Goal: Information Seeking & Learning: Learn about a topic

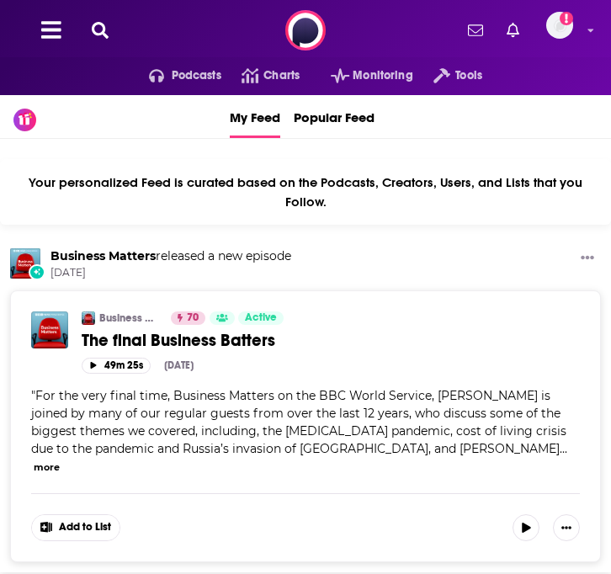
click at [101, 42] on div "Podcasts Charts Monitoring Tools For Business For Podcasters More Add a profile…" at bounding box center [305, 30] width 611 height 61
click at [99, 25] on icon at bounding box center [100, 30] width 17 height 17
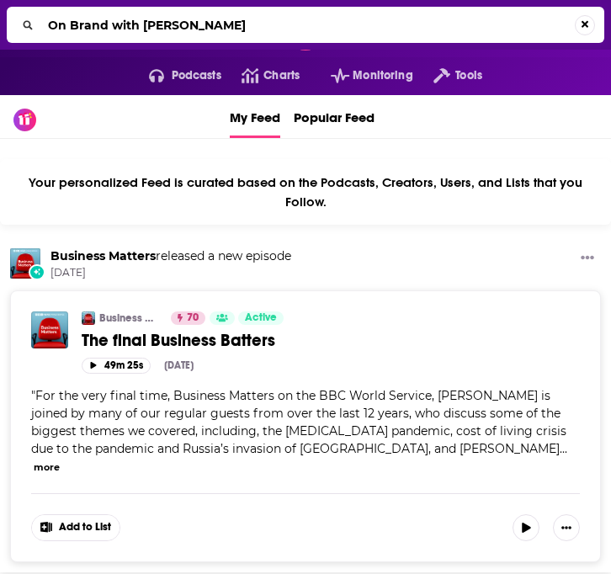
type input "On Brand with [PERSON_NAME]"
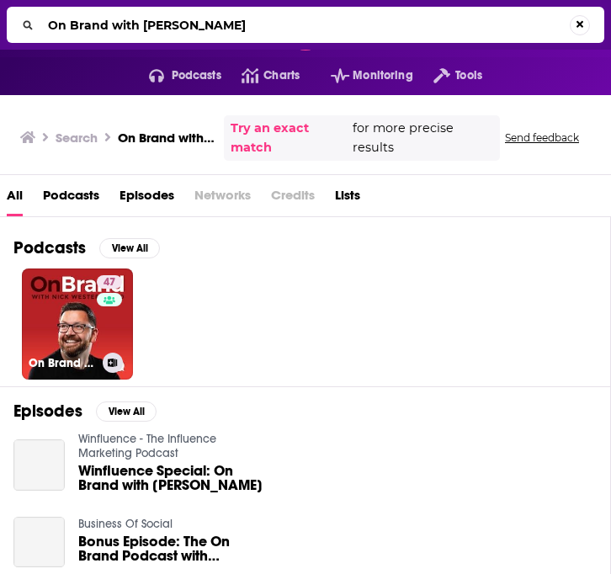
click at [87, 333] on link "47 On Brand with [PERSON_NAME]" at bounding box center [77, 323] width 111 height 111
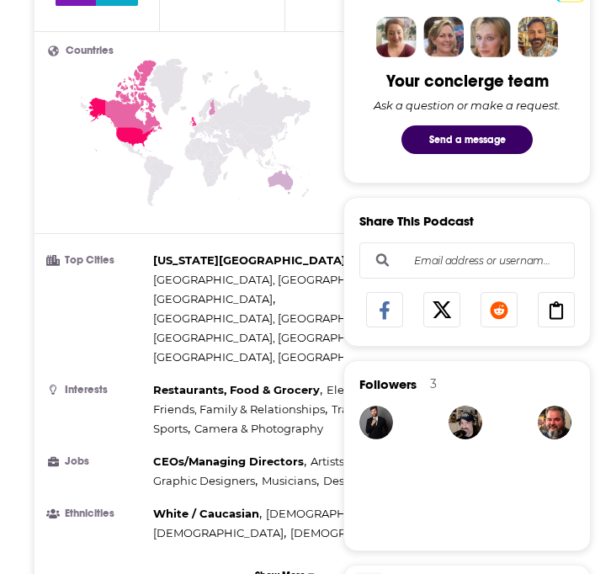
scroll to position [795, 0]
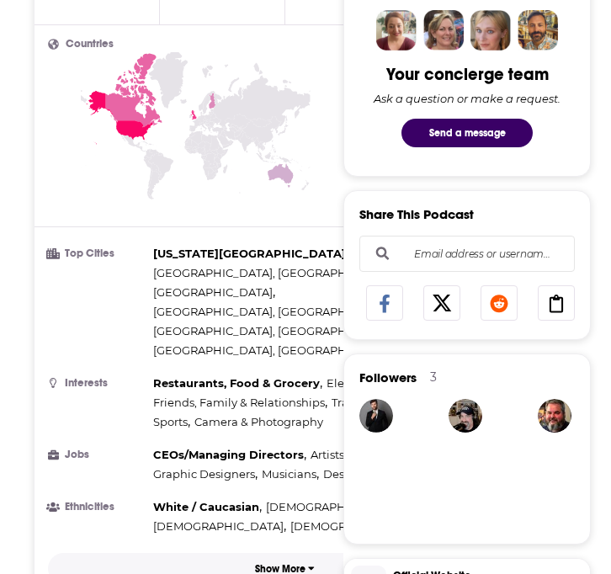
click at [272, 563] on p "Show More" at bounding box center [280, 569] width 50 height 12
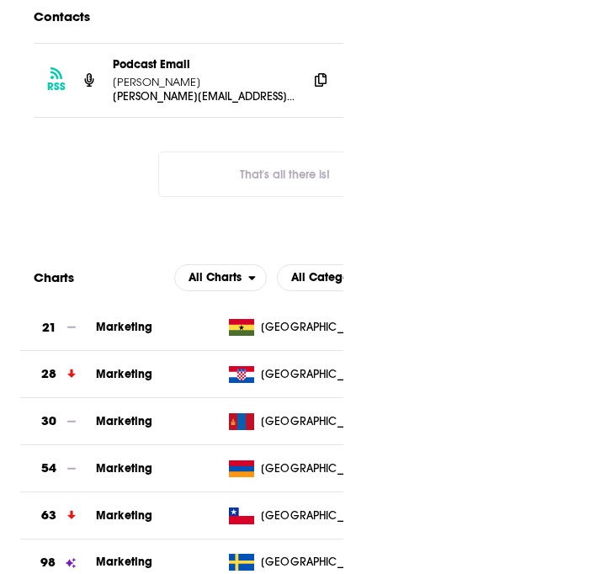
scroll to position [2292, 0]
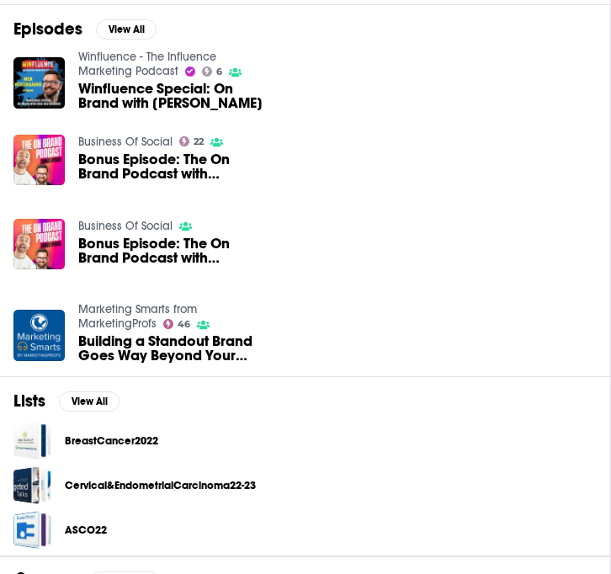
scroll to position [19, 0]
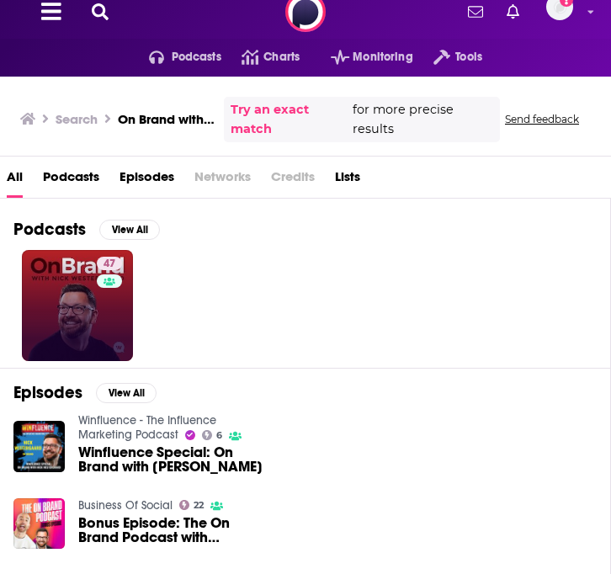
click at [84, 325] on link "47" at bounding box center [77, 305] width 111 height 111
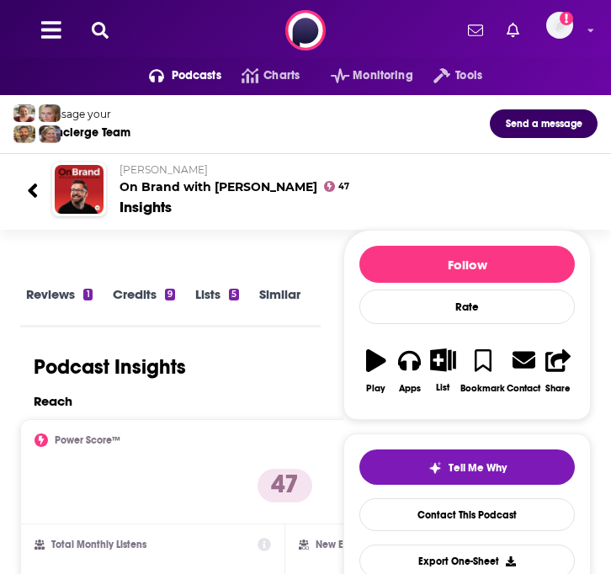
click at [71, 294] on link "Reviews 1" at bounding box center [59, 305] width 66 height 38
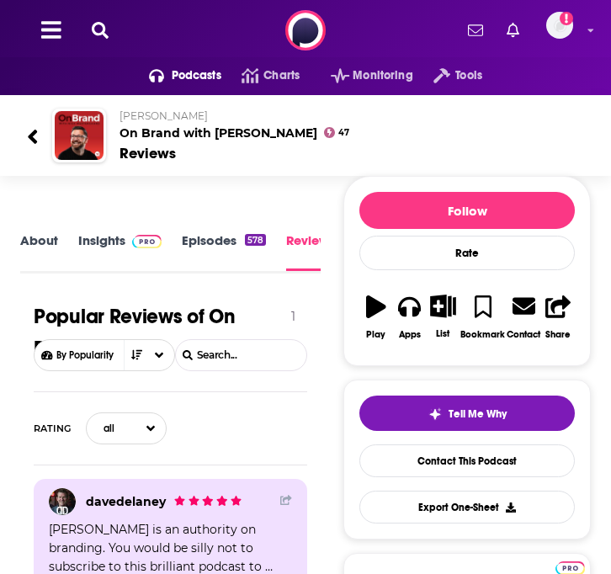
click at [110, 237] on link "Insights" at bounding box center [119, 251] width 83 height 38
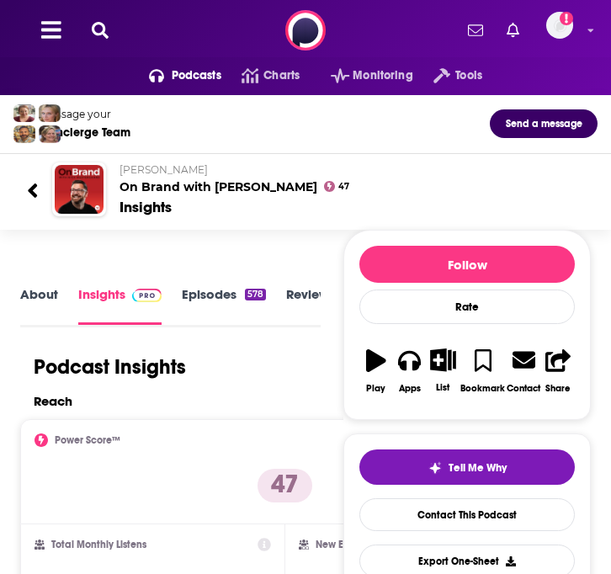
click at [248, 315] on link "Episodes 578" at bounding box center [224, 305] width 84 height 38
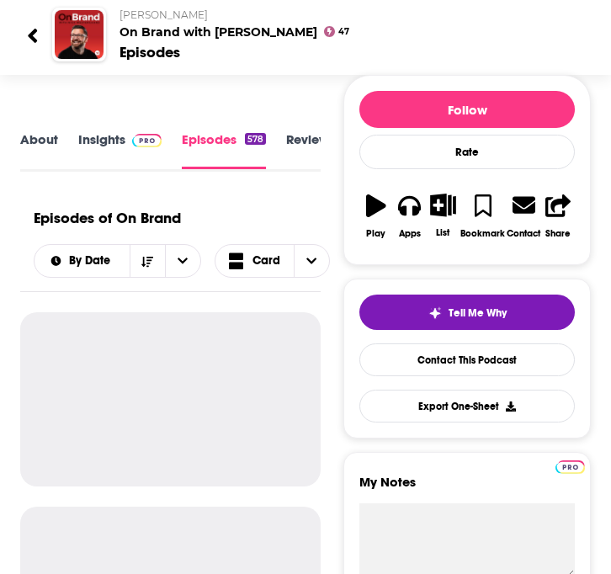
scroll to position [185, 0]
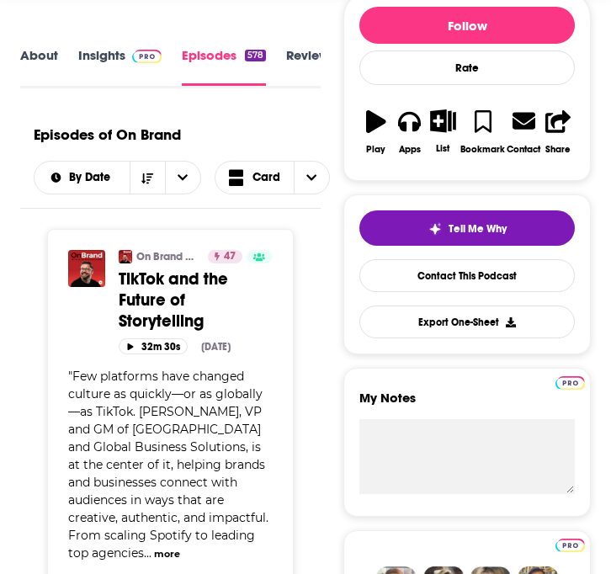
click at [299, 55] on link "Reviews 1" at bounding box center [319, 66] width 66 height 39
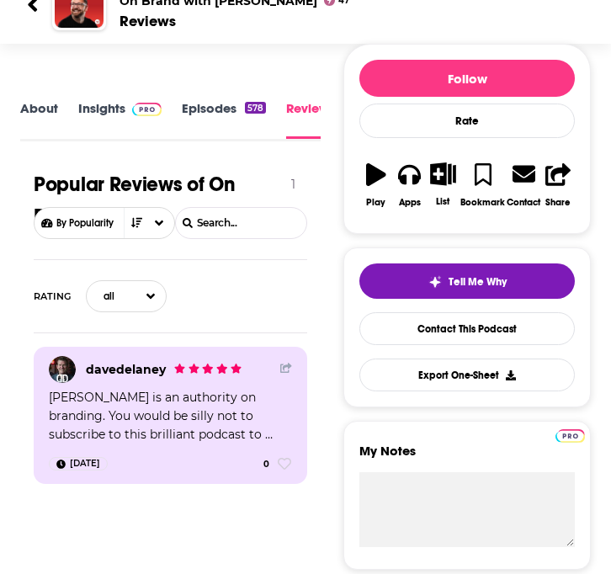
scroll to position [241, 0]
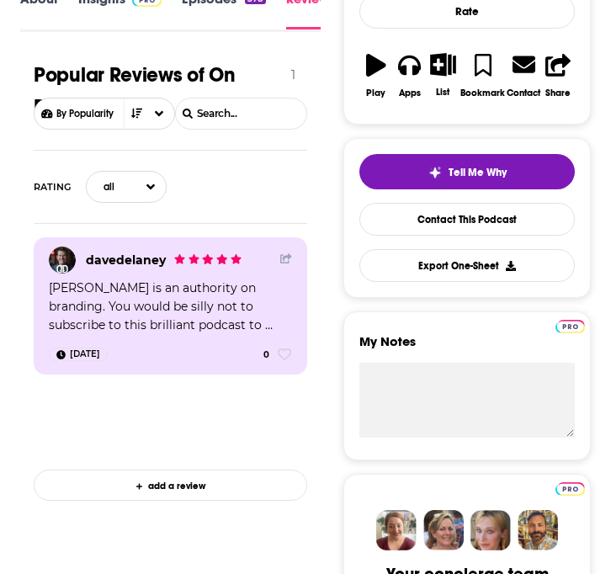
click at [208, 315] on div "[PERSON_NAME] is an authority on branding. You would be silly not to subscribe …" at bounding box center [173, 306] width 248 height 56
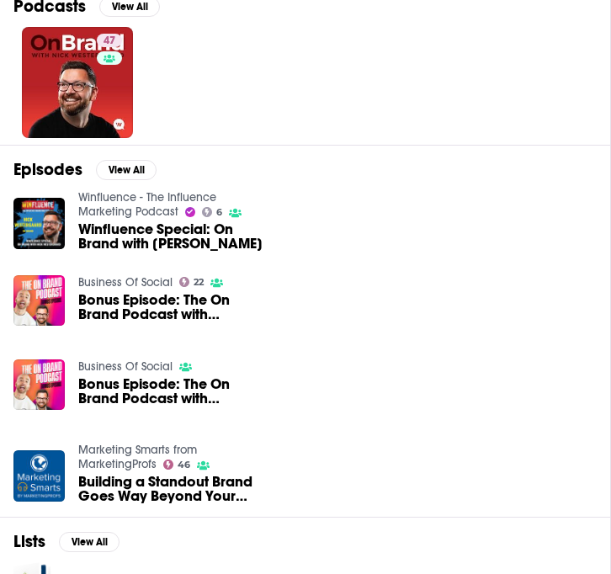
click at [362, 79] on div "[PERSON_NAME] reviewed a podcast Reviewed over [DATE] On Brand with [PERSON_NAM…" at bounding box center [305, 287] width 611 height 574
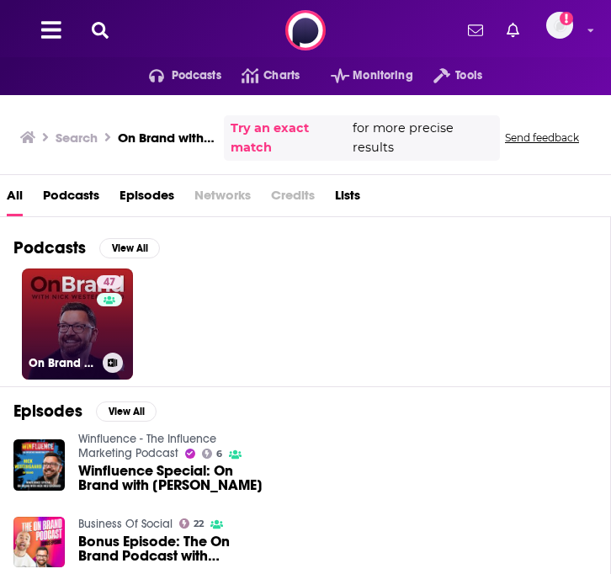
click at [36, 329] on link "47 On Brand with [PERSON_NAME]" at bounding box center [77, 323] width 111 height 111
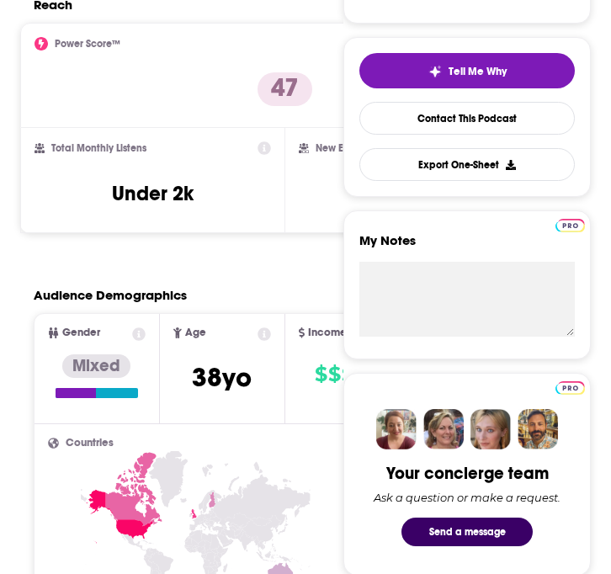
scroll to position [400, 0]
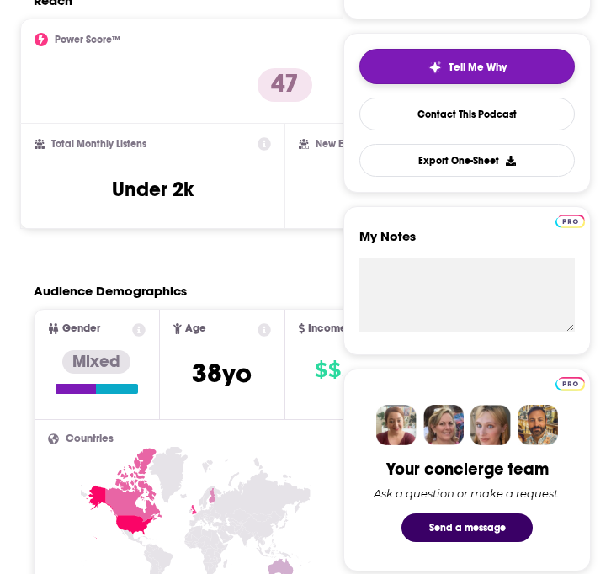
click at [492, 62] on span "Tell Me Why" at bounding box center [477, 67] width 58 height 13
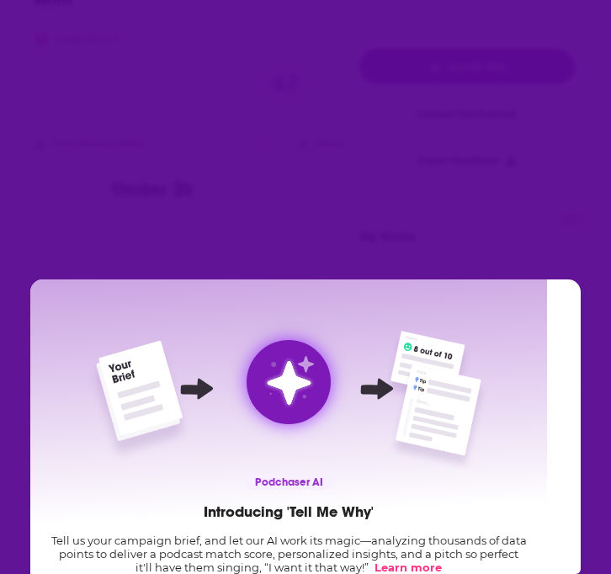
scroll to position [93, 0]
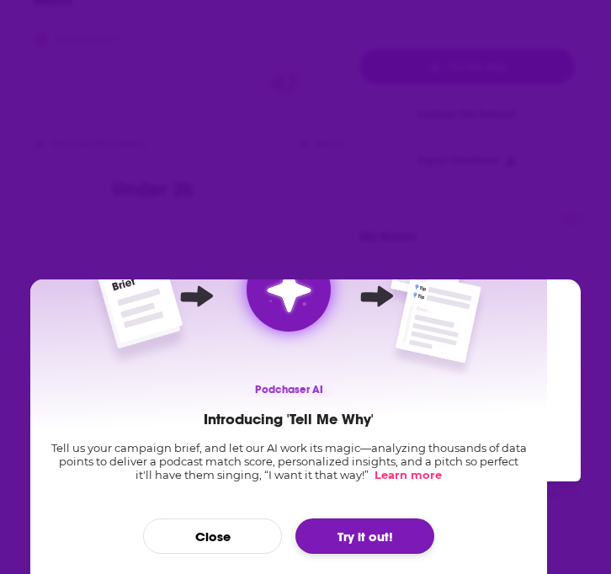
click at [344, 547] on button "Try it out!" at bounding box center [364, 535] width 139 height 35
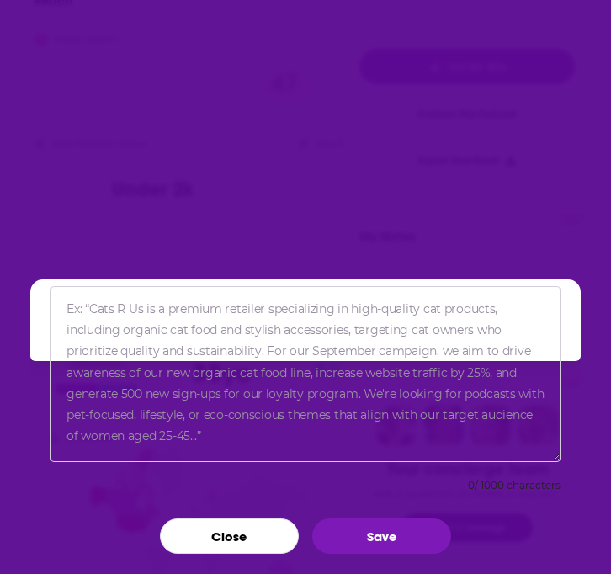
scroll to position [0, 0]
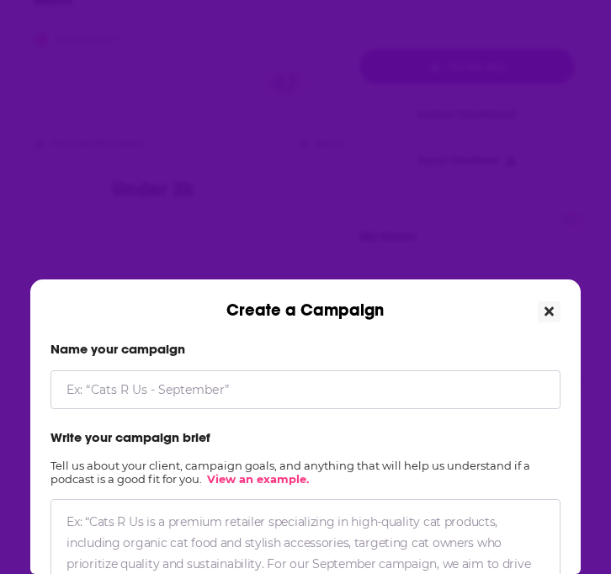
click at [544, 304] on icon "Close" at bounding box center [548, 310] width 9 height 13
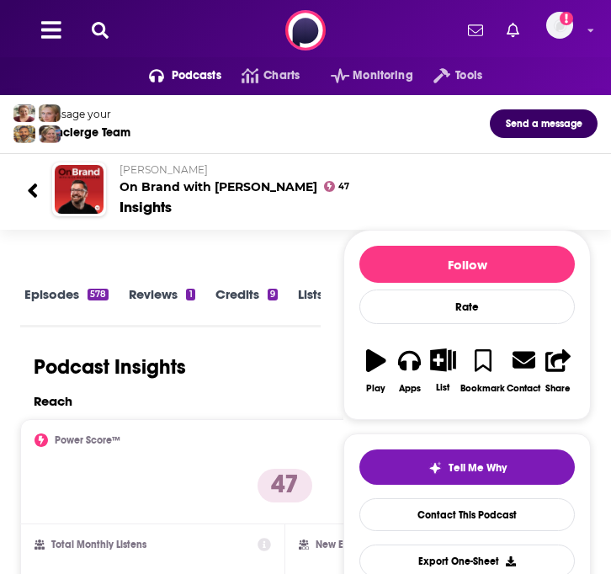
scroll to position [0, 266]
click at [288, 288] on link "Similar" at bounding box center [279, 305] width 41 height 38
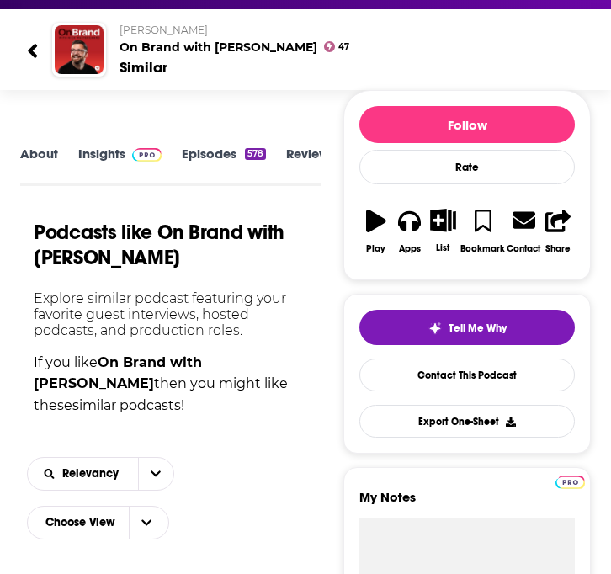
scroll to position [85, 0]
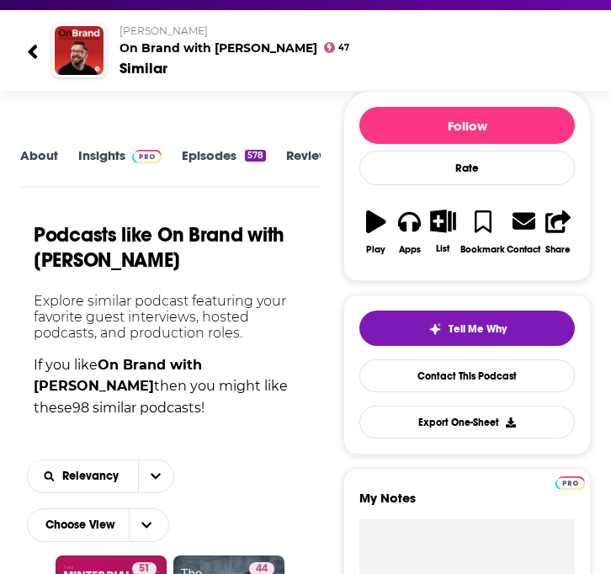
click at [45, 145] on div "About Insights Episodes 578 Reviews 1 Credits 9 Lists 5 Similar" at bounding box center [170, 166] width 300 height 43
click at [46, 158] on link "About" at bounding box center [39, 166] width 38 height 38
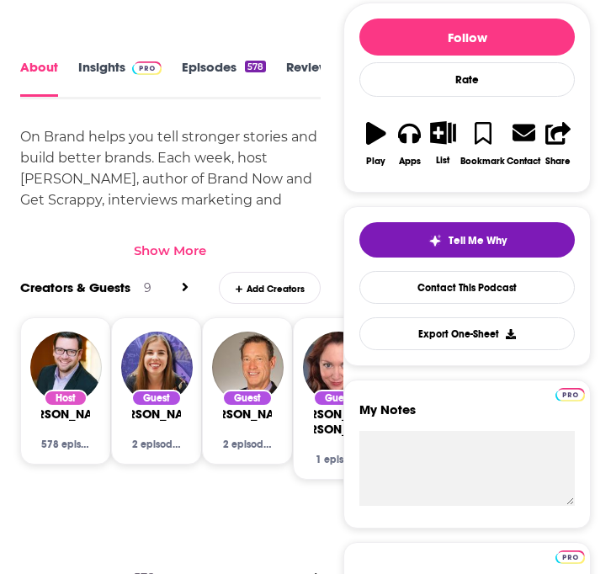
scroll to position [656, 0]
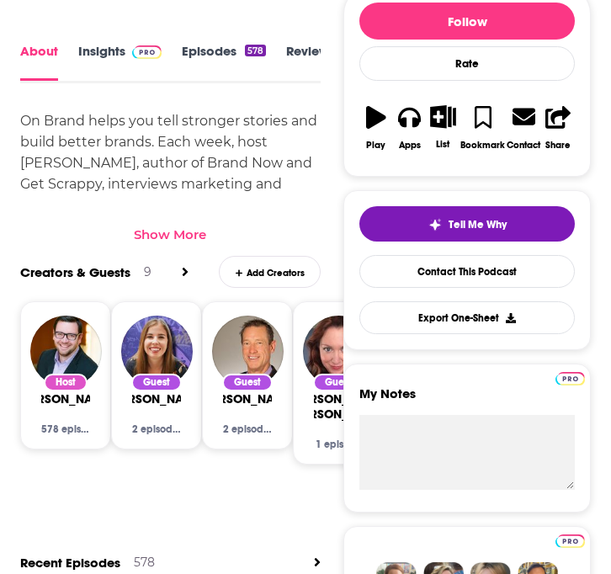
click at [184, 230] on div "Show More" at bounding box center [170, 234] width 72 height 16
